Goal: Information Seeking & Learning: Check status

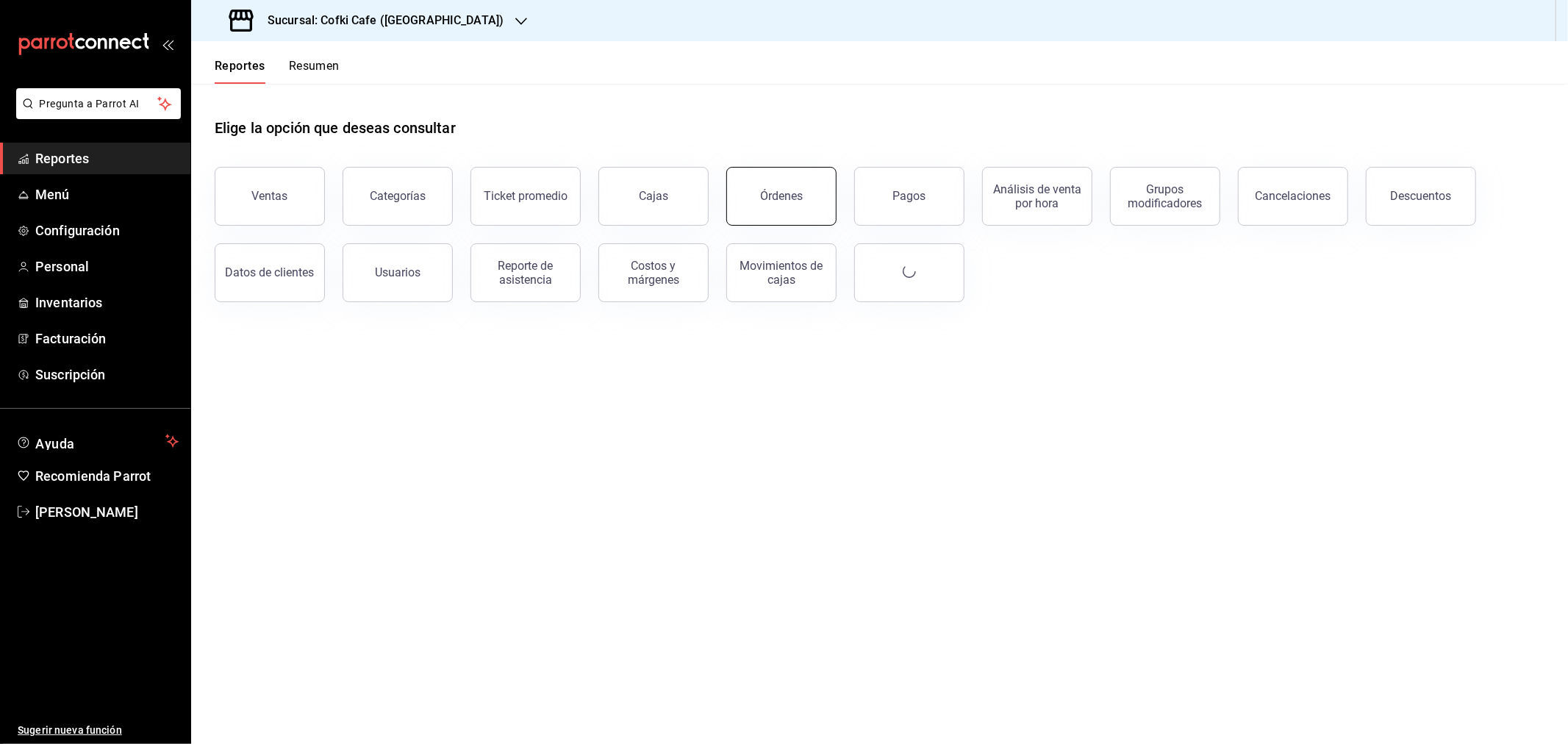
click at [768, 192] on div "Órdenes" at bounding box center [782, 196] width 43 height 14
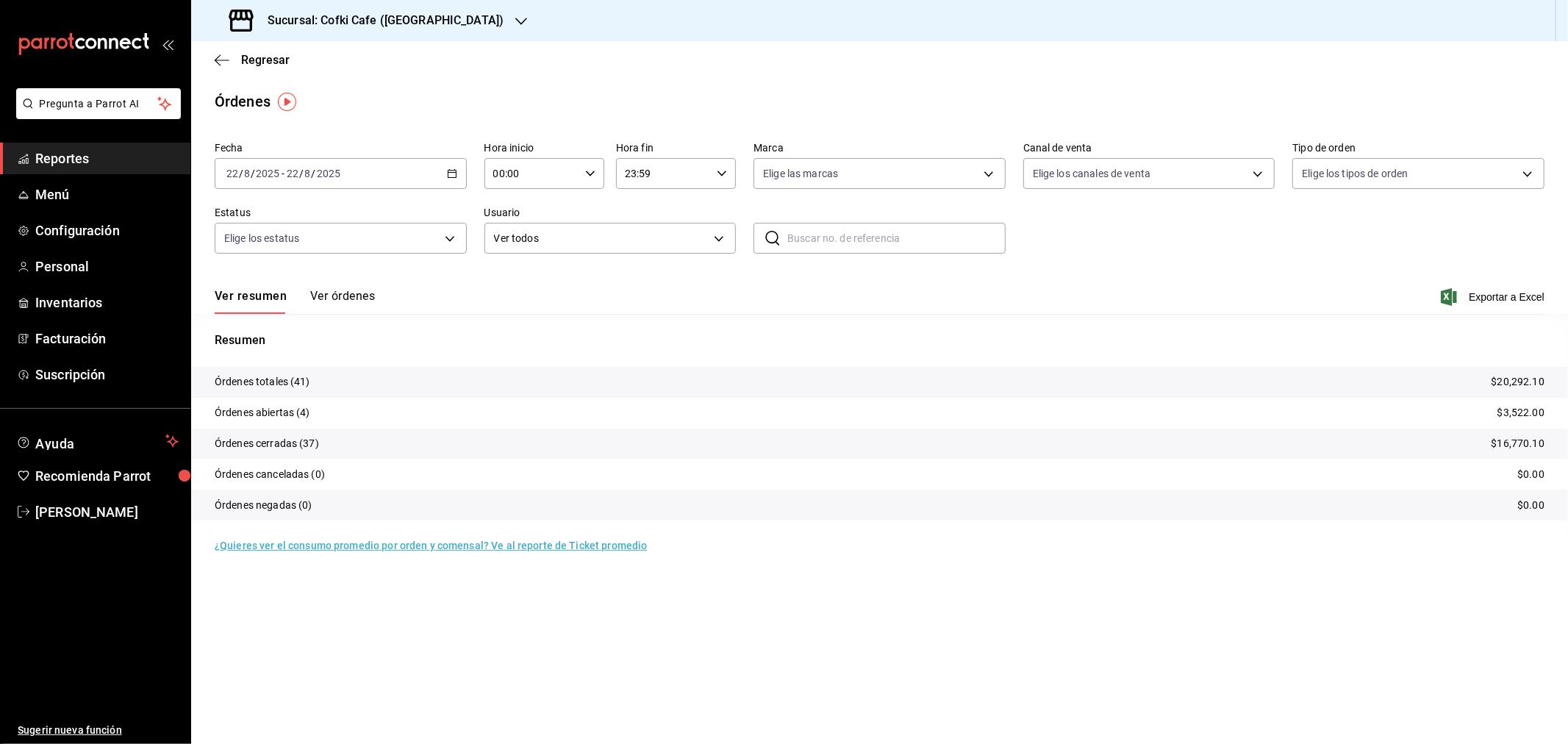
click at [371, 292] on button "Ver órdenes" at bounding box center [343, 301] width 64 height 25
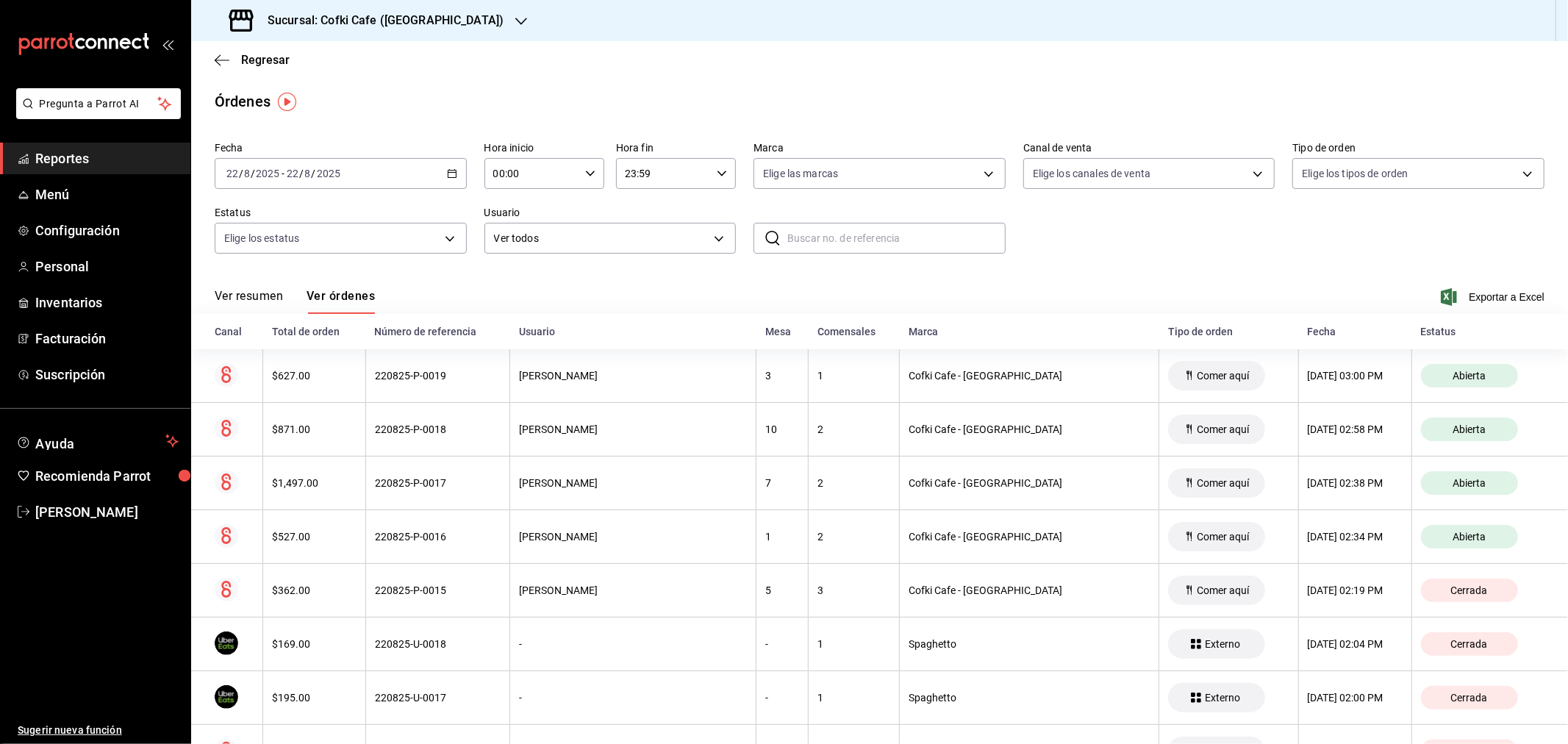
click at [251, 303] on button "Ver resumen" at bounding box center [248, 301] width 68 height 25
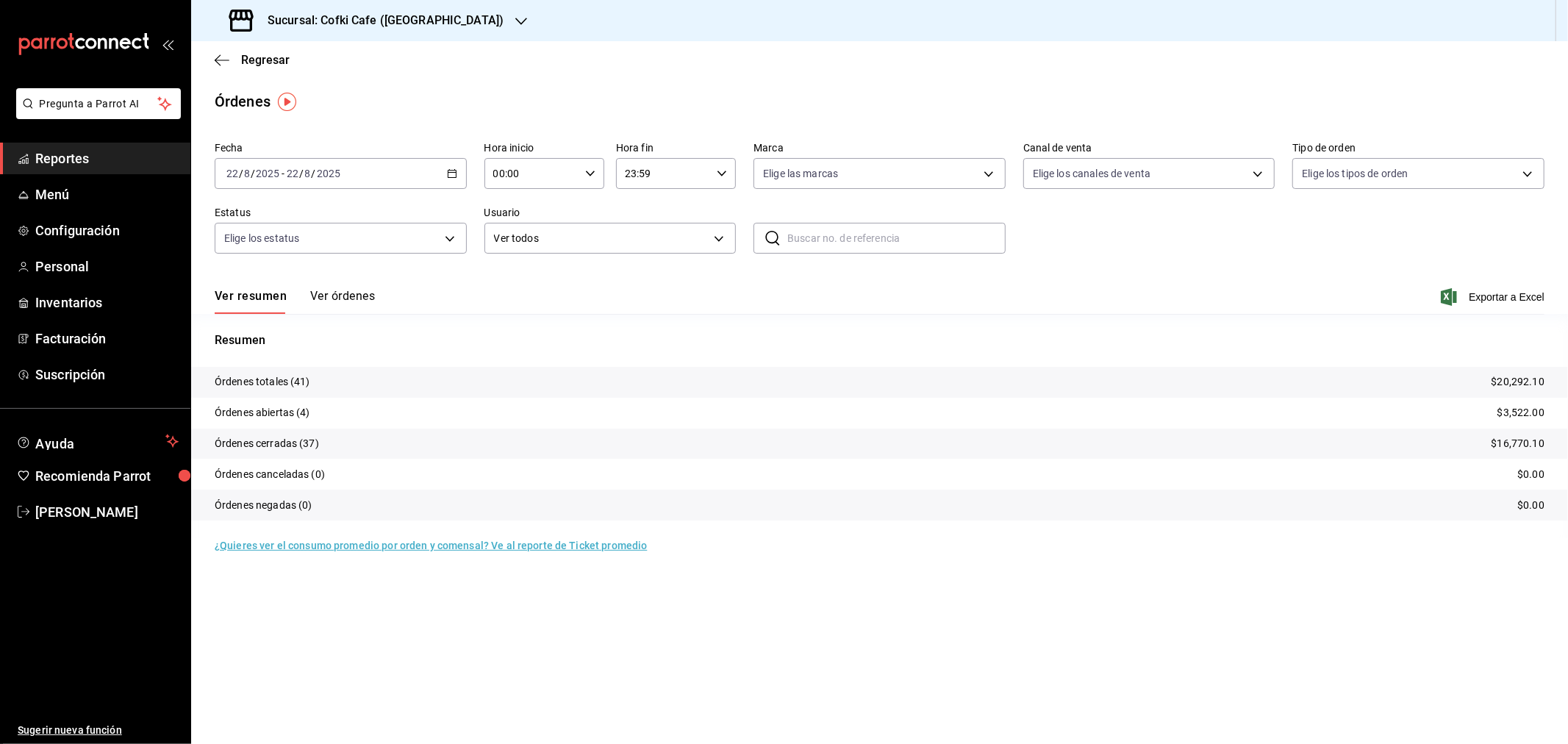
click at [376, 32] on div "Sucursal: Cofki Cafe ([GEOGRAPHIC_DATA])" at bounding box center [368, 21] width 330 height 41
click at [349, 60] on div "Cofki Kid-Friendly Café (MTY)" at bounding box center [301, 64] width 197 height 15
click at [335, 298] on button "Ver órdenes" at bounding box center [343, 301] width 64 height 25
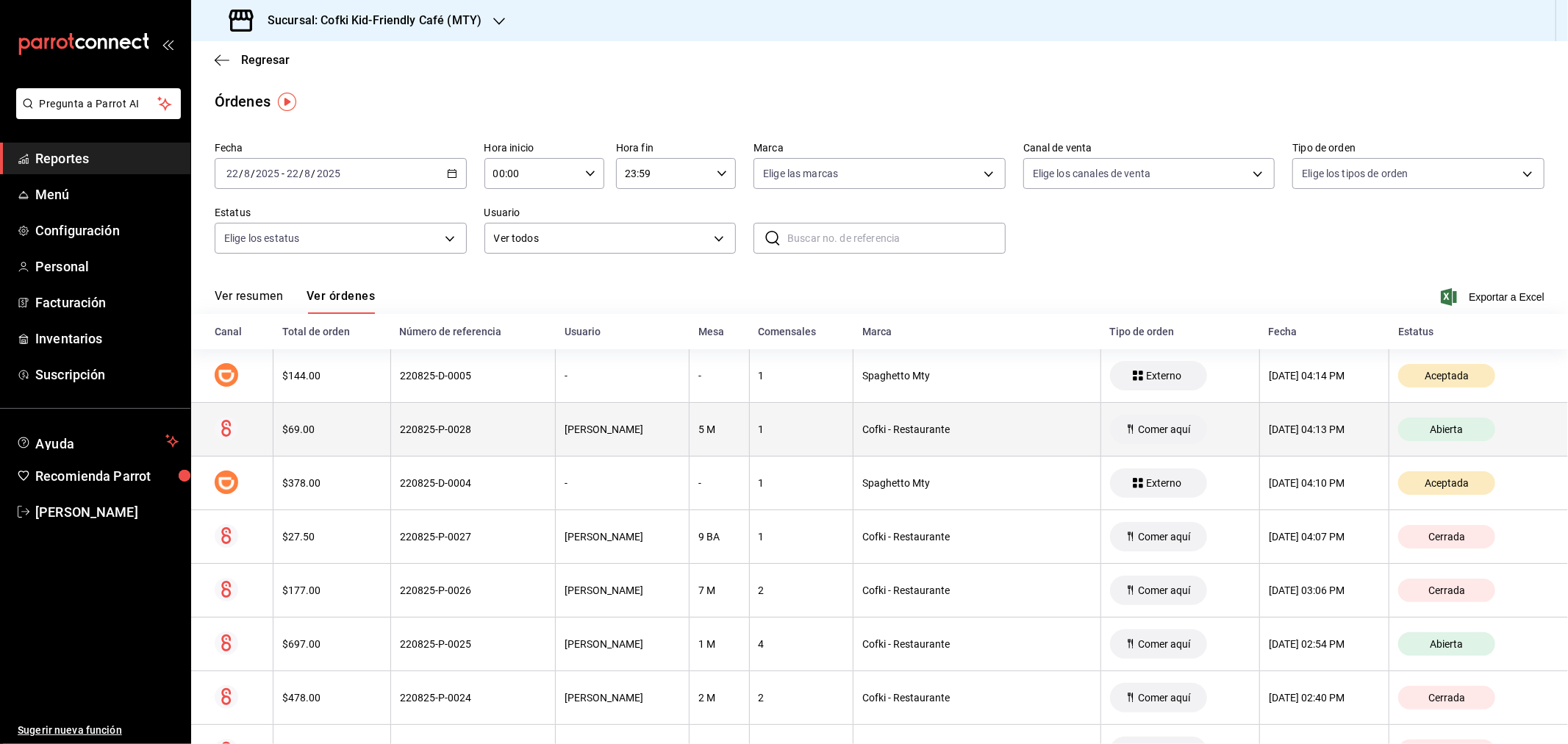
click at [303, 438] on th "$69.00" at bounding box center [332, 430] width 117 height 54
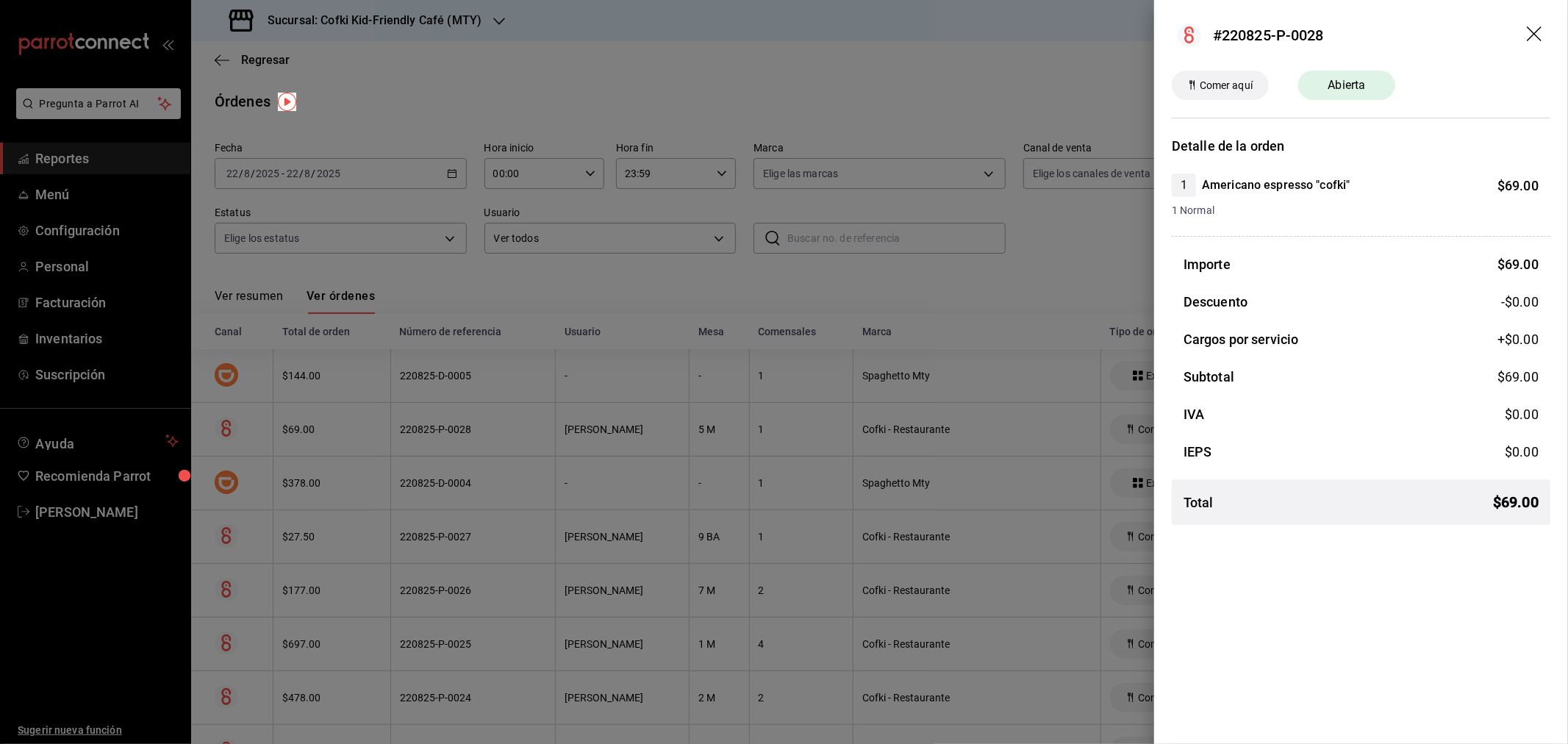
click at [1530, 27] on icon "drag" at bounding box center [1536, 35] width 18 height 18
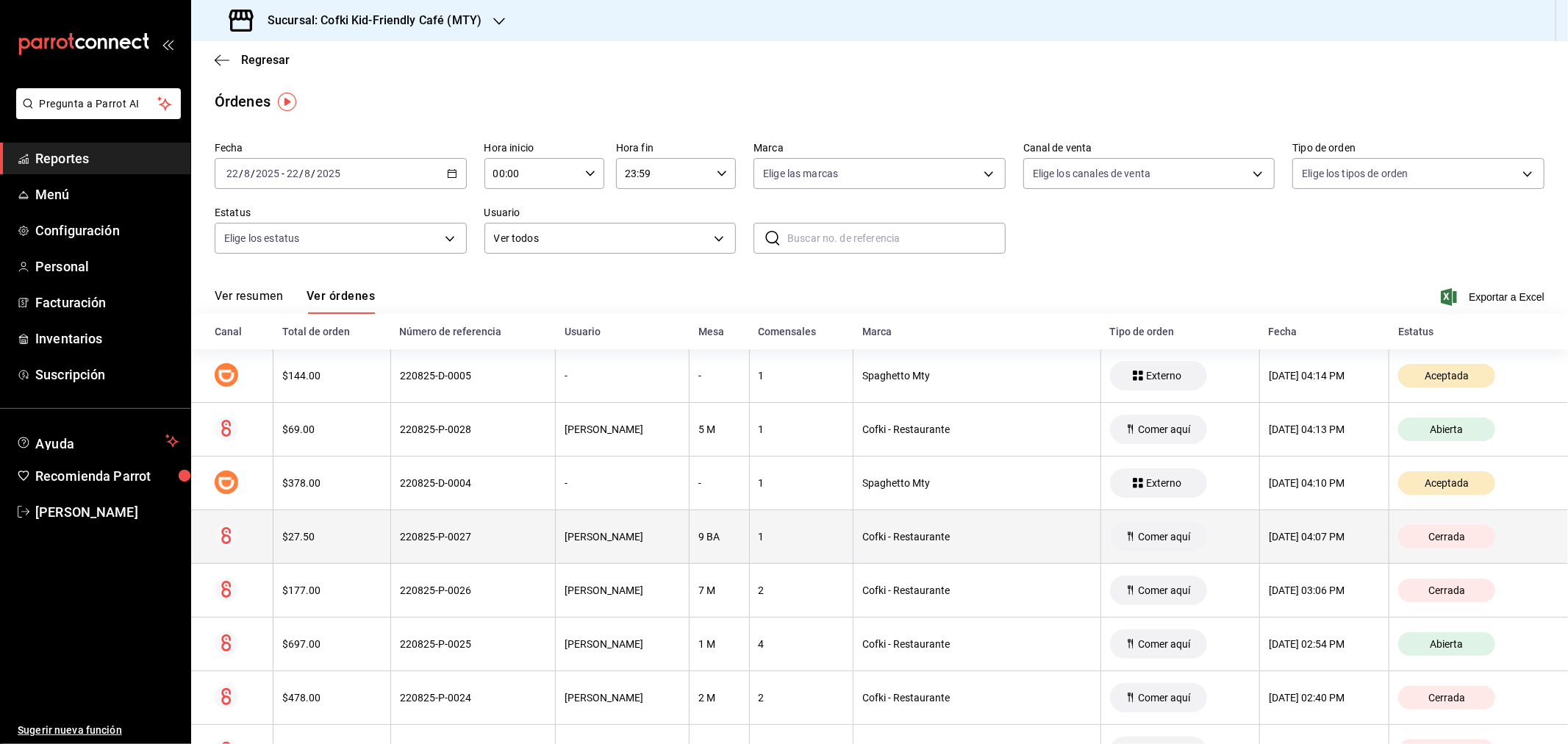
click at [332, 549] on th "$27.50" at bounding box center [332, 537] width 117 height 54
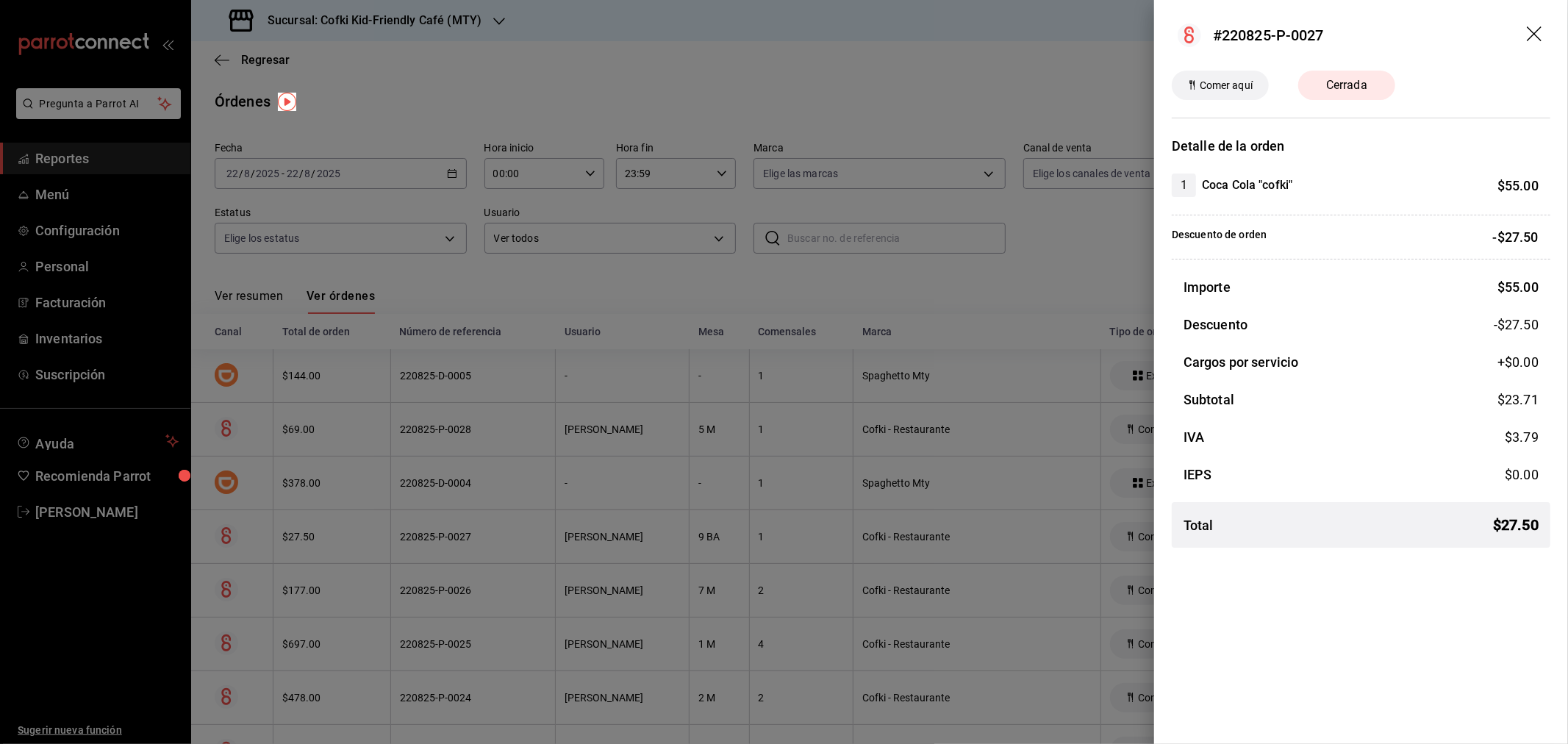
click at [1532, 27] on icon "drag" at bounding box center [1536, 35] width 18 height 18
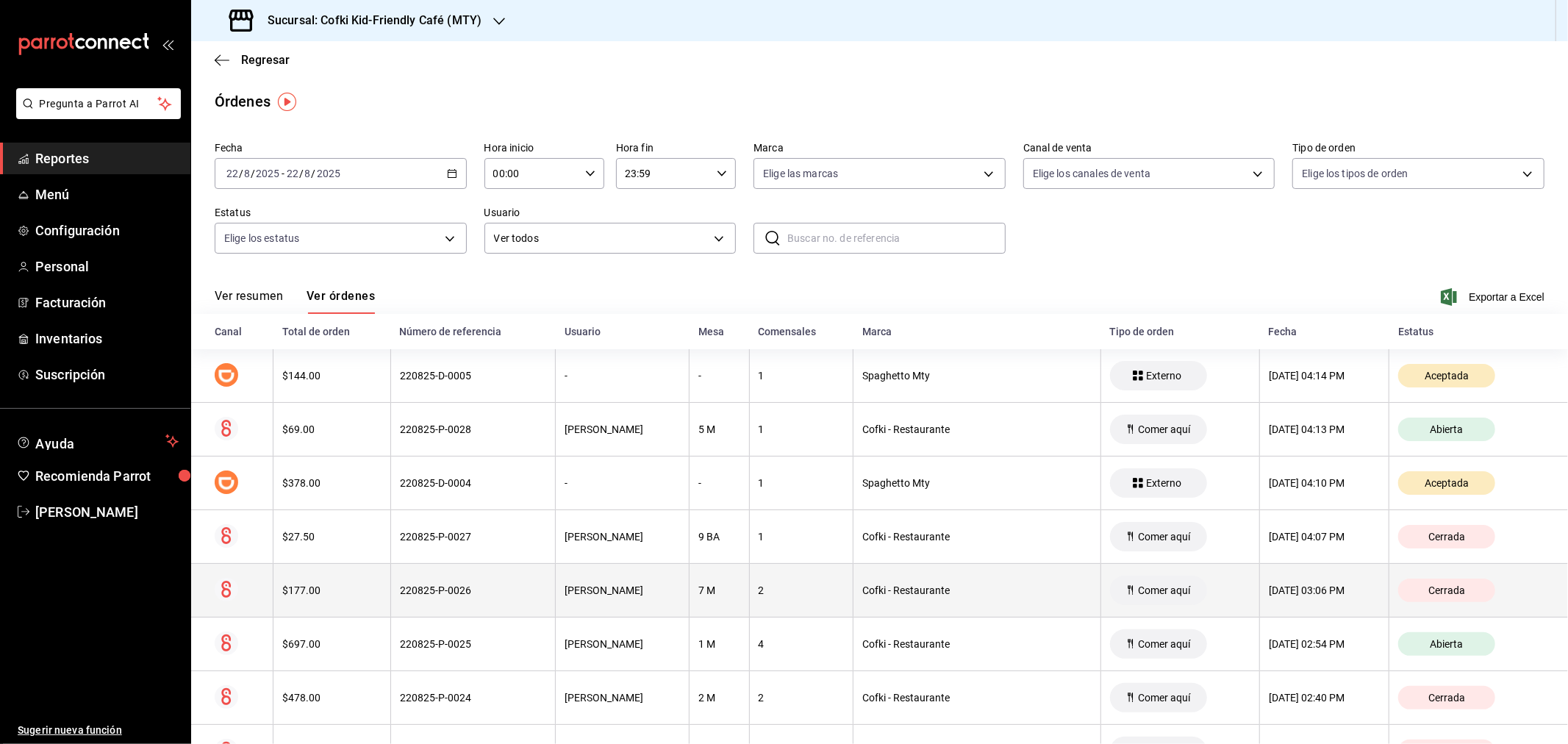
click at [298, 596] on div "$177.00" at bounding box center [332, 590] width 100 height 11
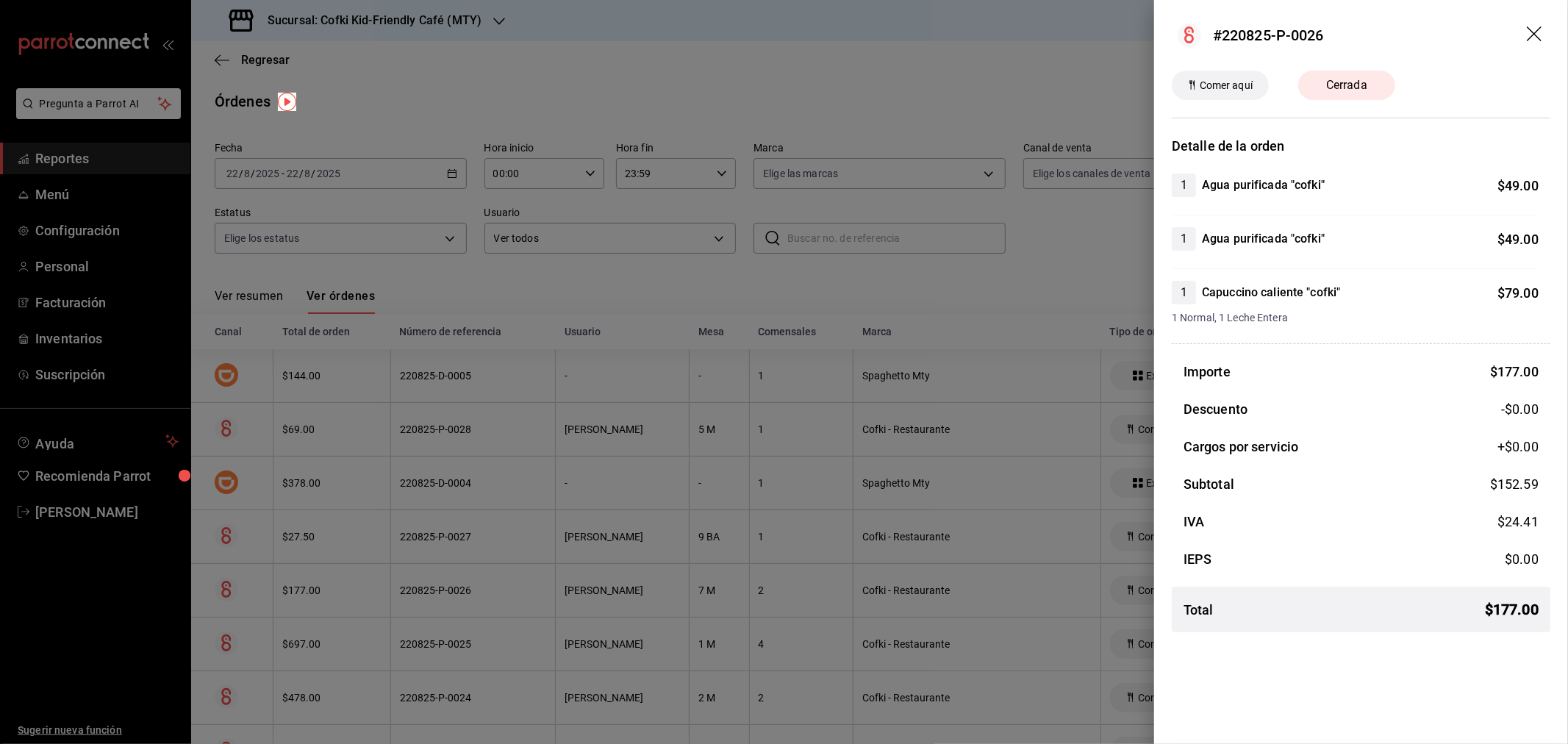
click at [1534, 33] on icon "drag" at bounding box center [1534, 34] width 15 height 15
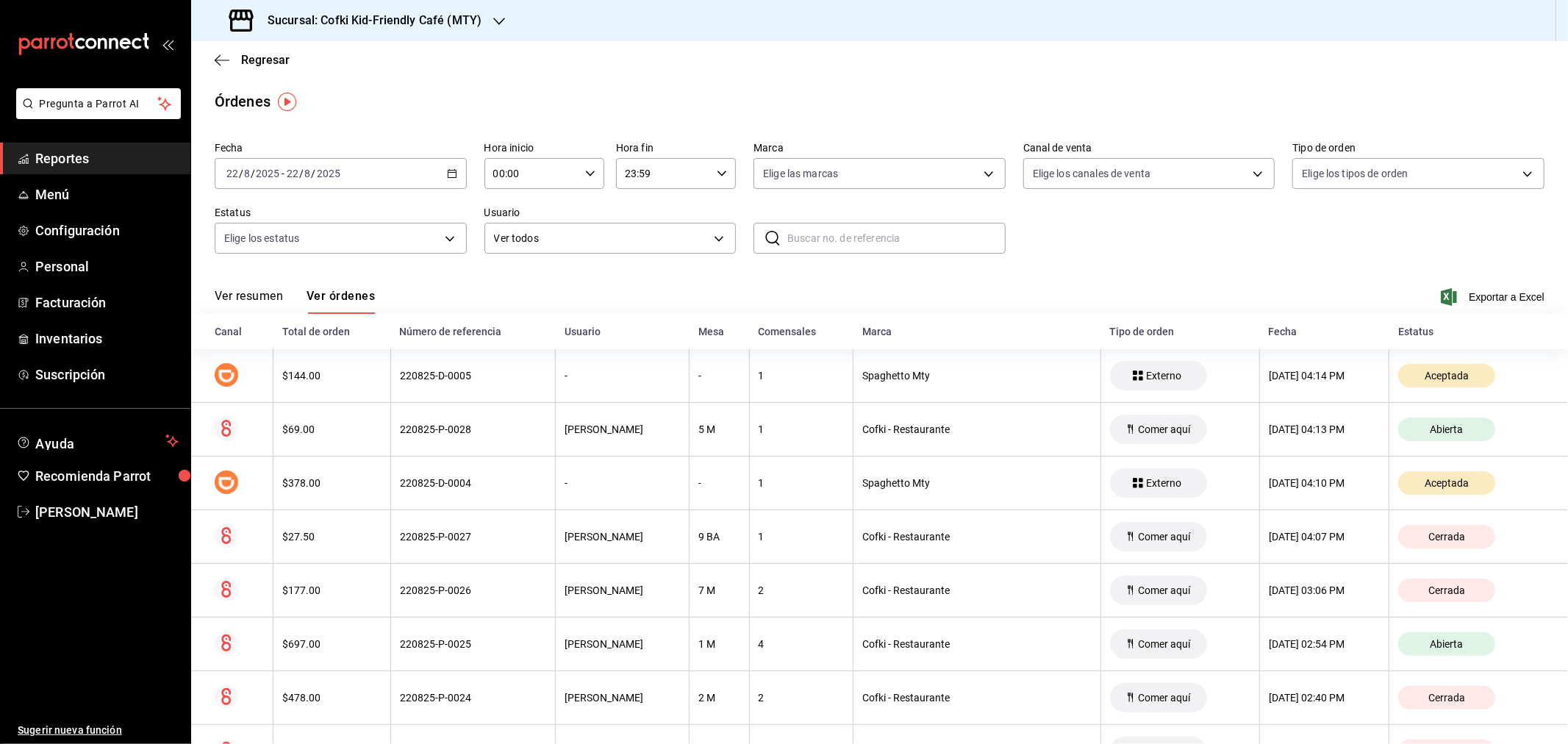
click at [282, 302] on button "Ver resumen" at bounding box center [248, 301] width 68 height 25
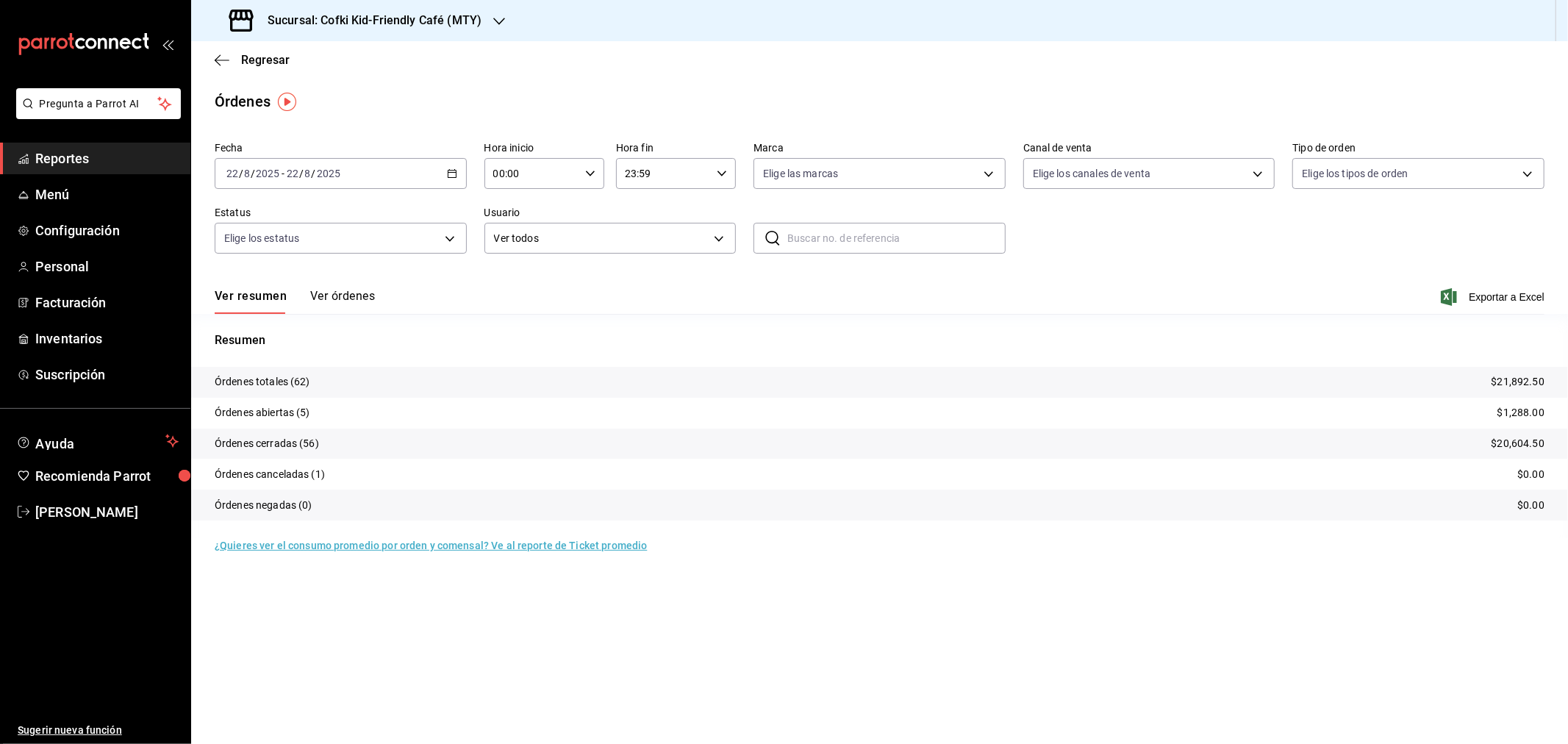
click at [253, 70] on div "Regresar" at bounding box center [879, 60] width 1377 height 38
click at [266, 46] on div "Regresar" at bounding box center [879, 60] width 1377 height 38
click at [266, 54] on span "Regresar" at bounding box center [265, 60] width 48 height 14
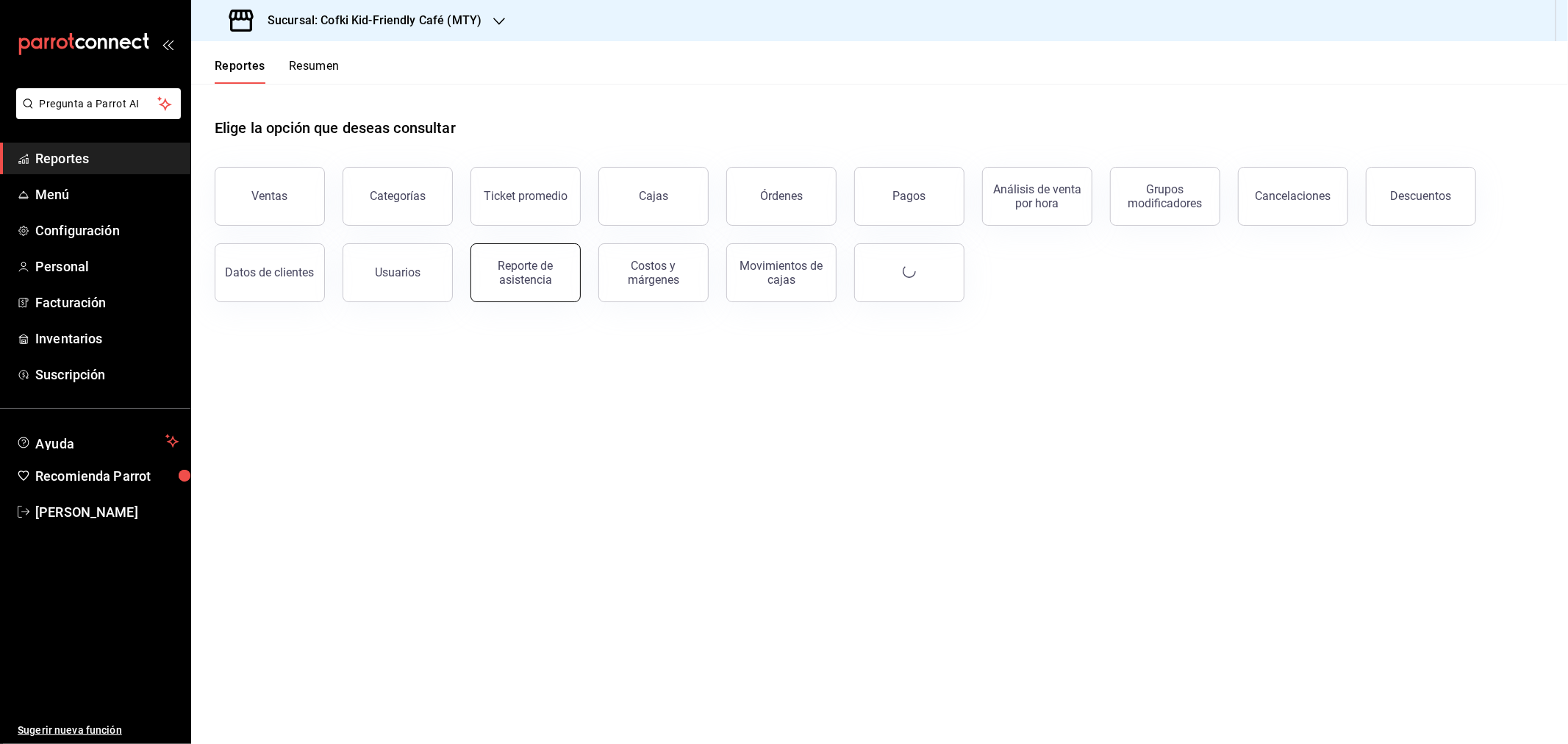
click at [554, 255] on button "Reporte de asistencia" at bounding box center [526, 273] width 110 height 59
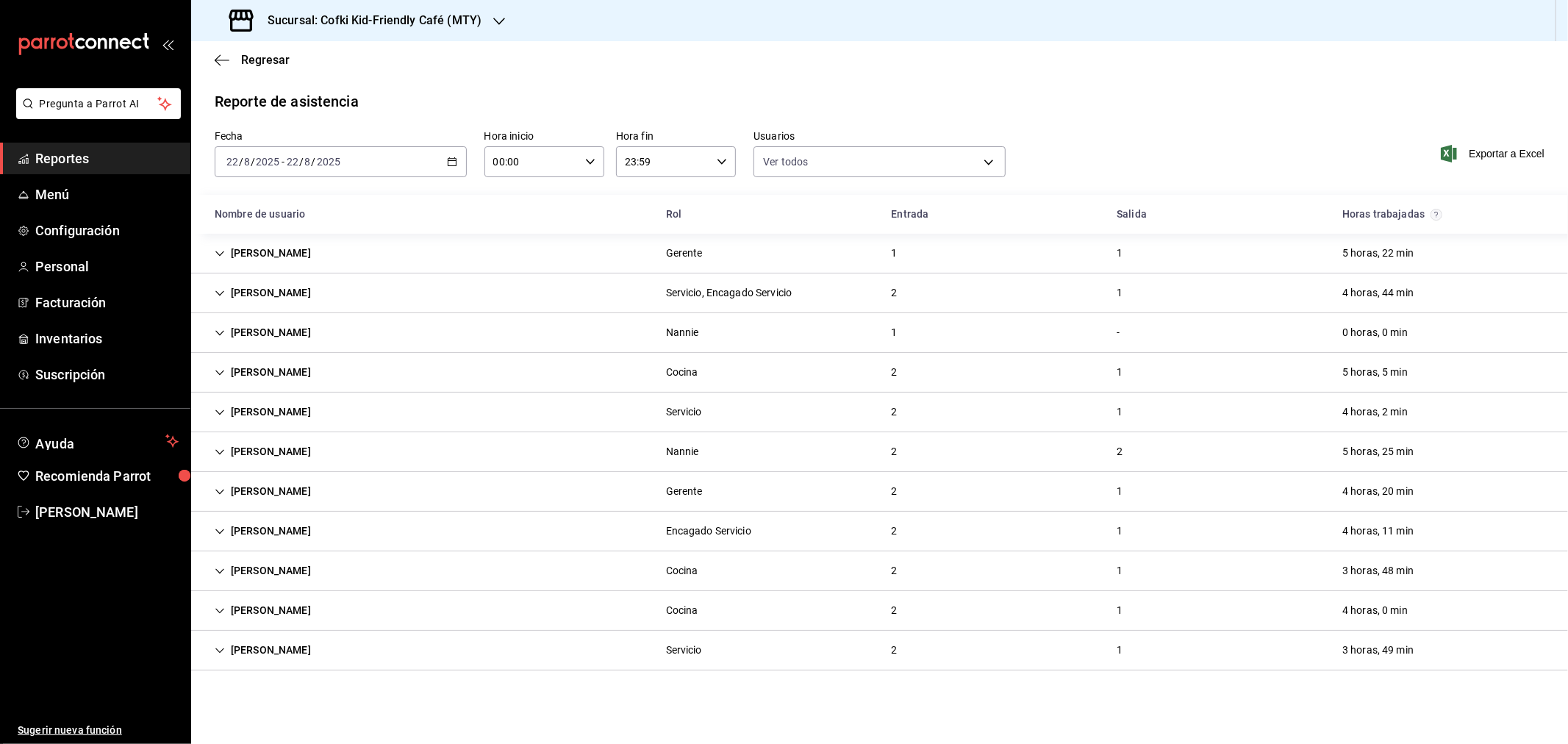
click at [395, 11] on h3 "Sucursal: Cofki Kid-Friendly Café (MTY)" at bounding box center [369, 20] width 226 height 18
click at [326, 90] on div "Cofki Cafe ([GEOGRAPHIC_DATA])" at bounding box center [301, 97] width 197 height 15
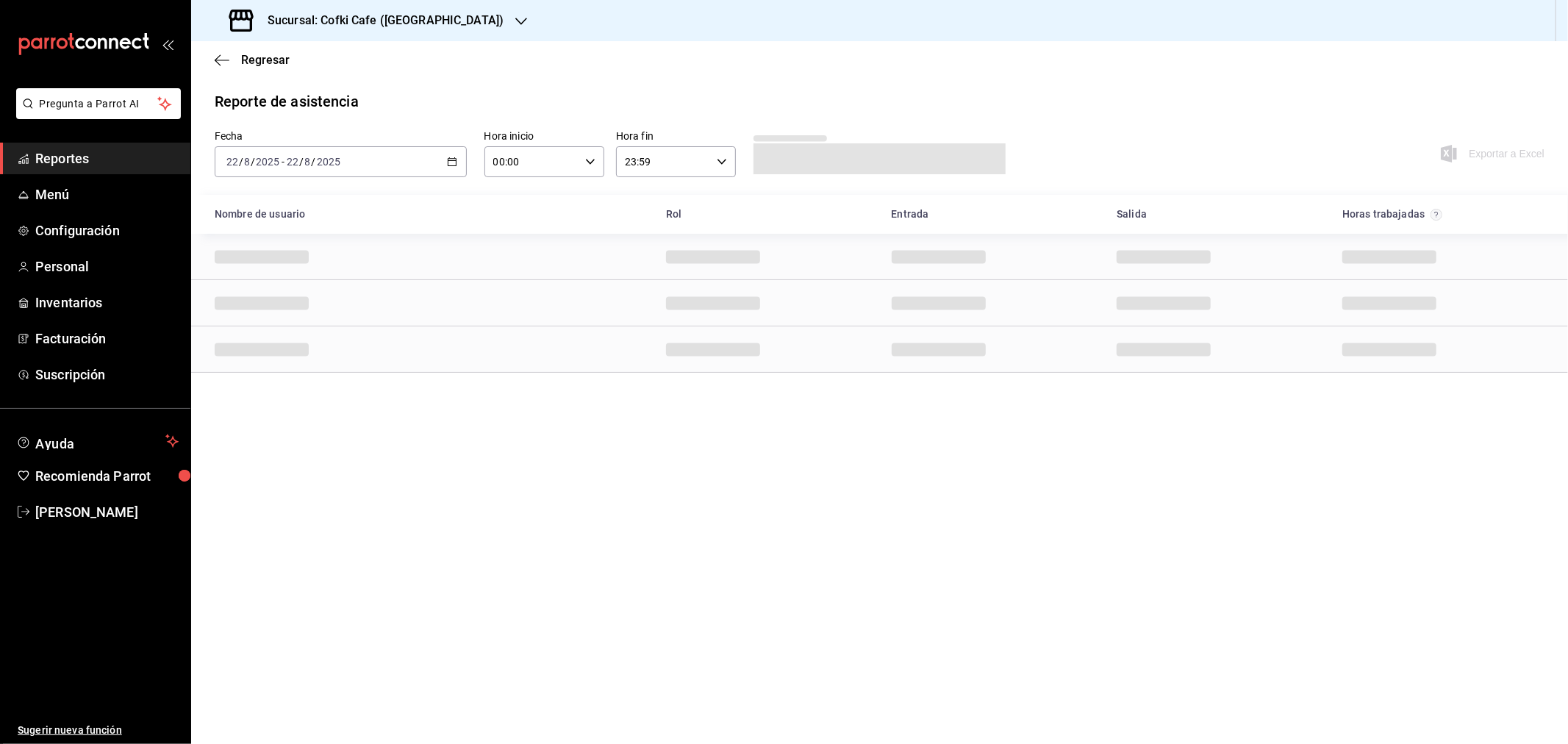
click at [846, 473] on main "Regresar Reporte de asistencia Fecha 2025-08-22 22 / 8 / 2025 - 2025-08-22 22 /…" at bounding box center [879, 392] width 1377 height 703
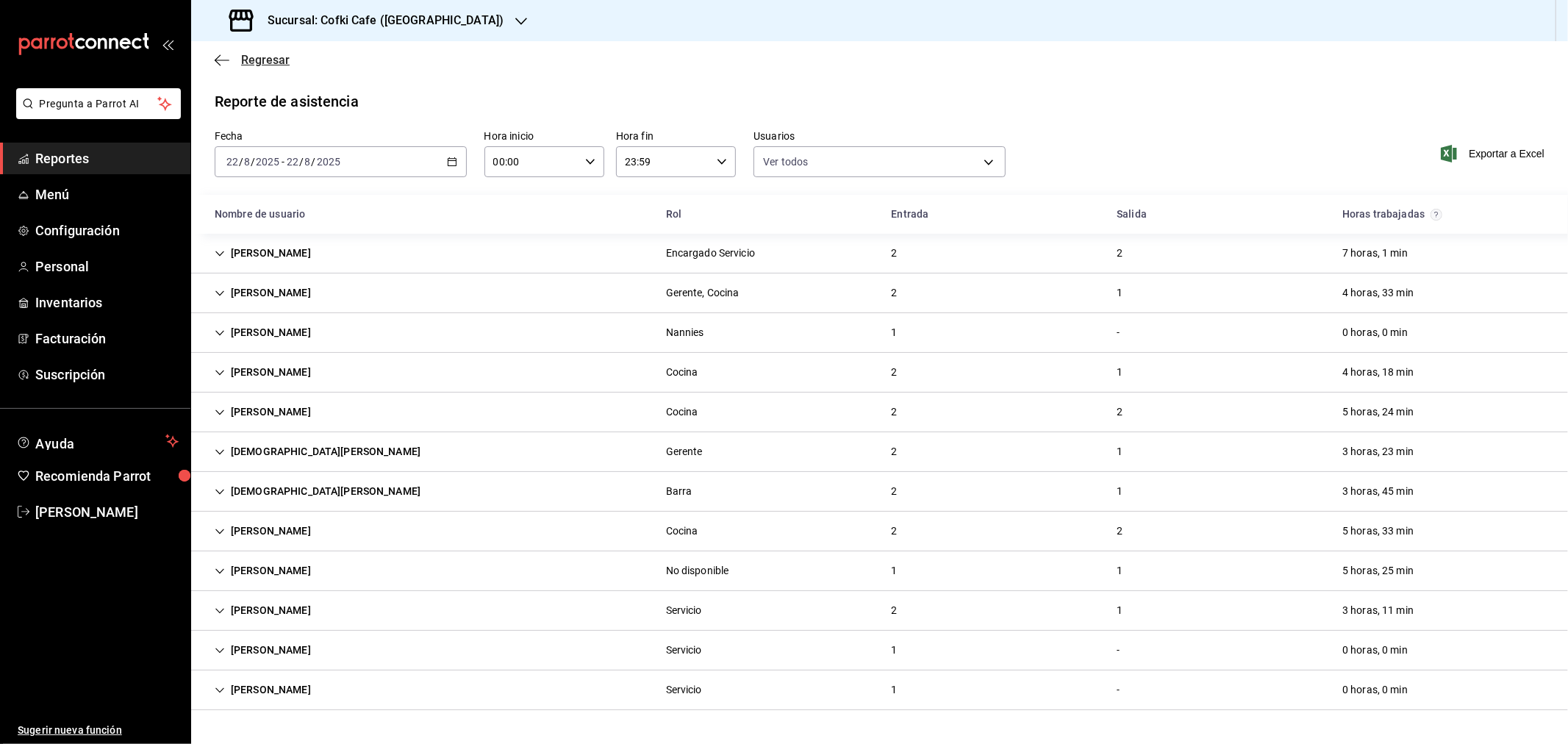
click at [247, 57] on span "Regresar" at bounding box center [265, 60] width 48 height 14
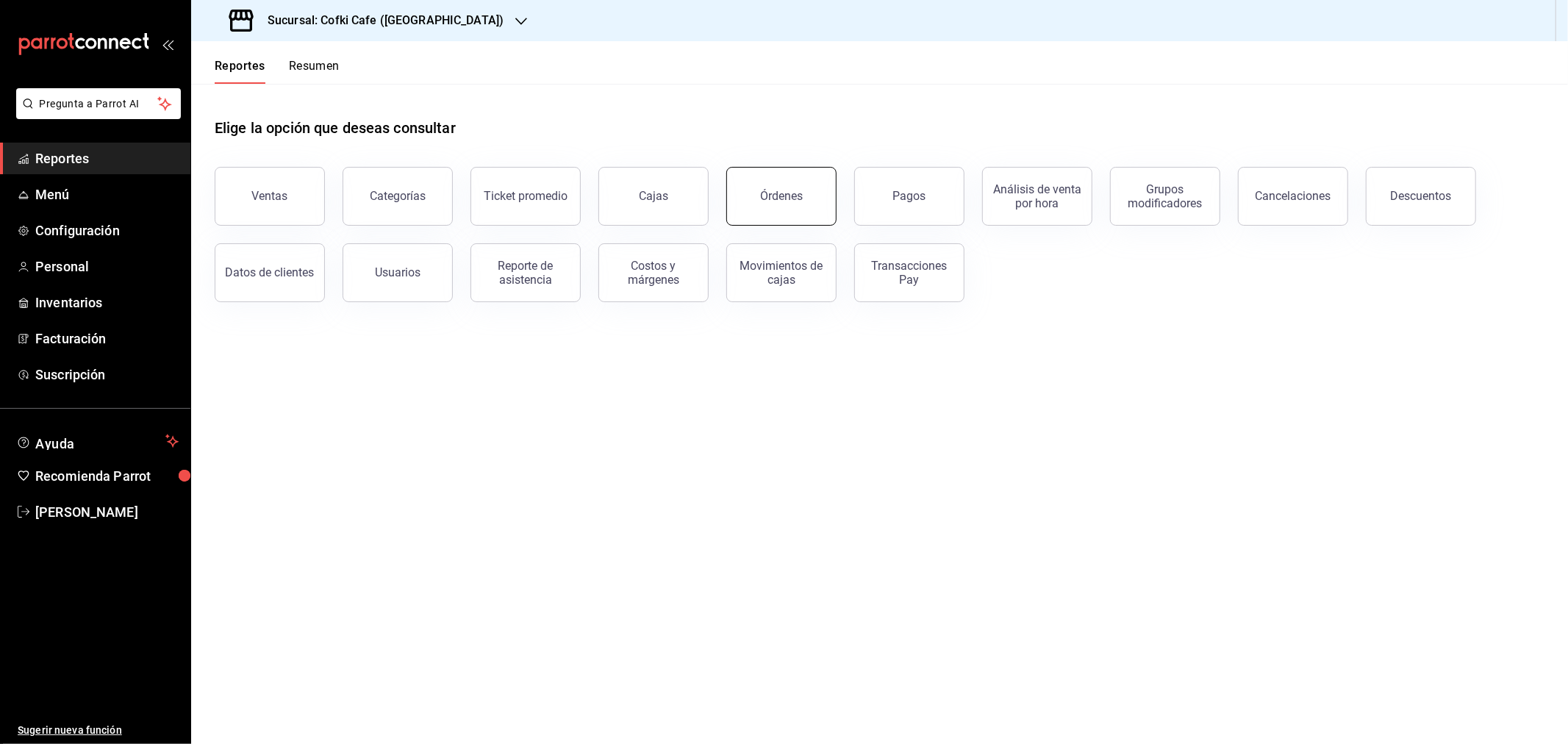
click at [773, 216] on button "Órdenes" at bounding box center [782, 196] width 110 height 59
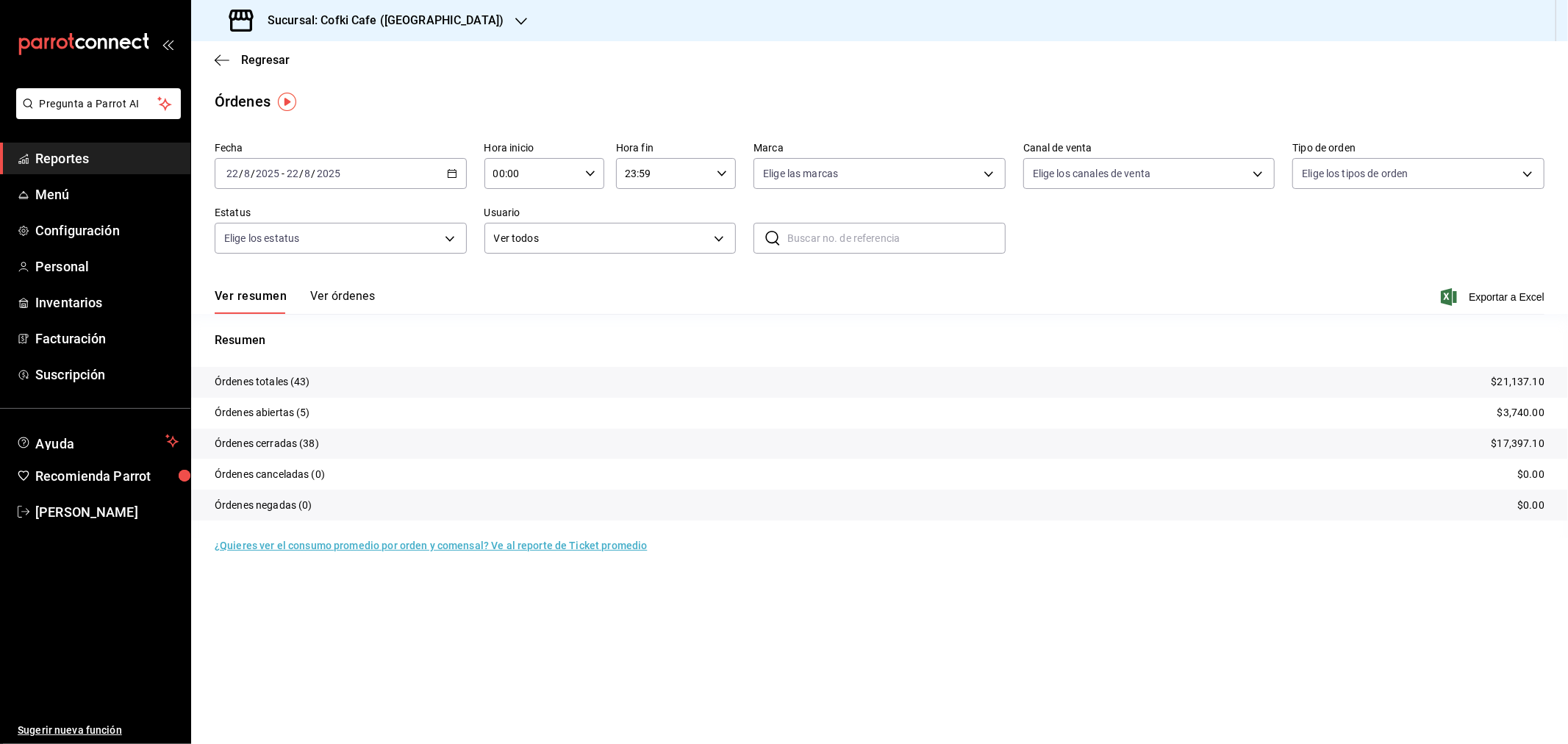
click at [445, 24] on div "Sucursal: Cofki Cafe ([GEOGRAPHIC_DATA])" at bounding box center [368, 21] width 330 height 41
click at [329, 67] on span "Cofki Kid-Friendly Café (MTY)" at bounding box center [271, 64] width 136 height 15
click at [323, 293] on button "Ver órdenes" at bounding box center [343, 301] width 64 height 25
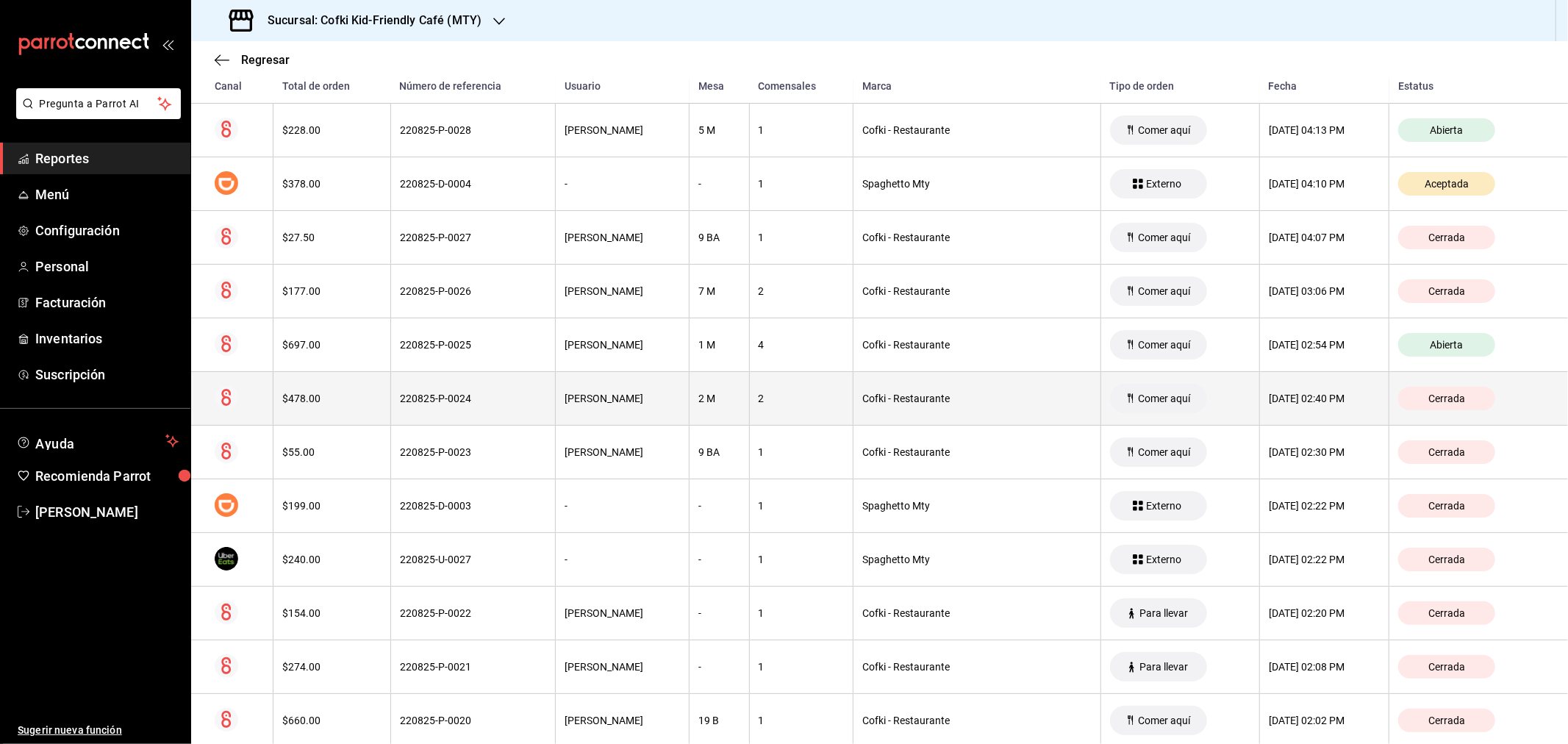
scroll to position [408, 0]
